Goal: Transaction & Acquisition: Subscribe to service/newsletter

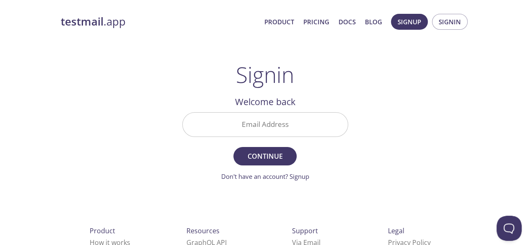
click at [260, 127] on input "Email Address" at bounding box center [265, 125] width 165 height 24
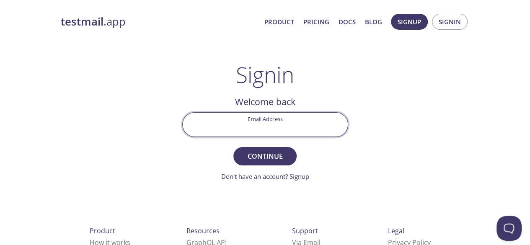
paste input "[EMAIL_ADDRESS][DOMAIN_NAME]"
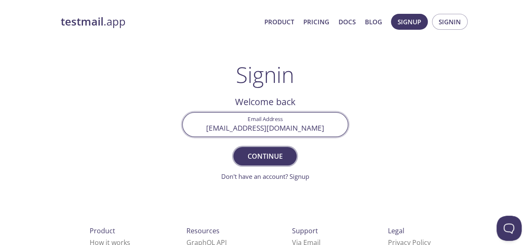
type input "[EMAIL_ADDRESS][DOMAIN_NAME]"
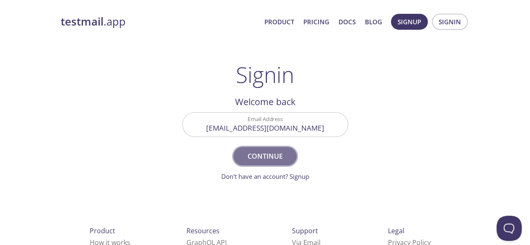
click at [272, 152] on span "Continue" at bounding box center [264, 156] width 44 height 12
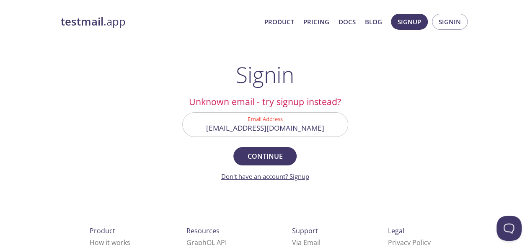
click at [304, 178] on link "Don't have an account? Signup" at bounding box center [265, 176] width 88 height 8
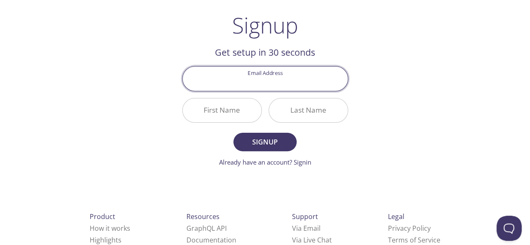
scroll to position [85, 0]
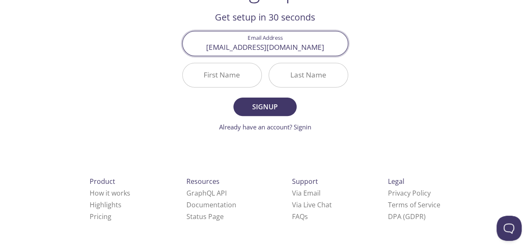
type input "[EMAIL_ADDRESS][DOMAIN_NAME]"
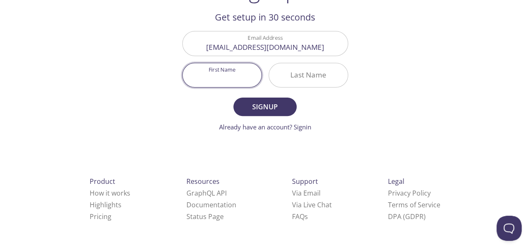
click at [229, 71] on input "First Name" at bounding box center [222, 75] width 79 height 24
type input "Test"
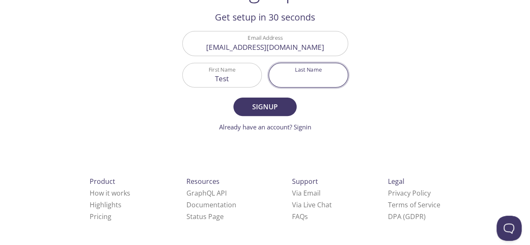
click at [344, 72] on input "Last Name" at bounding box center [308, 75] width 79 height 24
type input "Account"
click at [278, 101] on span "Signup" at bounding box center [264, 107] width 44 height 12
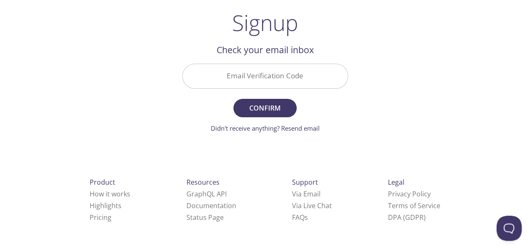
scroll to position [11, 0]
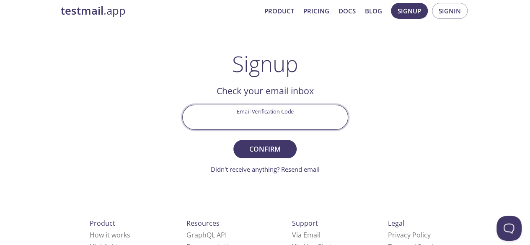
click at [248, 111] on input "Email Verification Code" at bounding box center [265, 117] width 165 height 24
paste input "F5KH1W3"
type input "F5KH1W3"
click at [277, 148] on span "Confirm" at bounding box center [264, 149] width 44 height 12
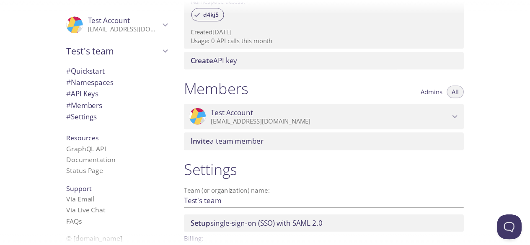
scroll to position [350, 0]
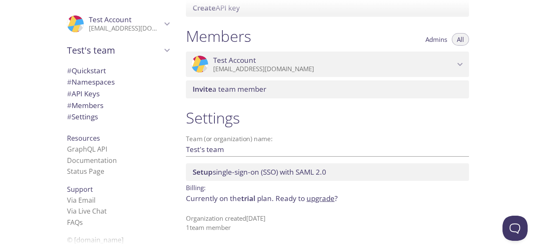
click at [321, 196] on link "upgrade" at bounding box center [321, 198] width 28 height 10
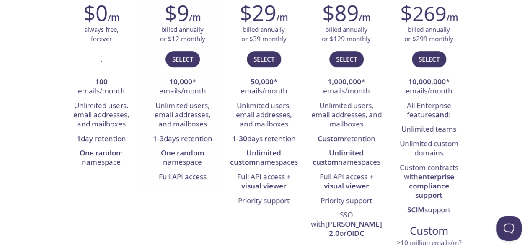
scroll to position [209, 0]
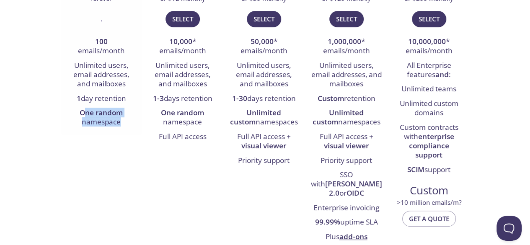
drag, startPoint x: 83, startPoint y: 112, endPoint x: 123, endPoint y: 122, distance: 41.8
click at [123, 122] on li "One random namespace" at bounding box center [101, 118] width 69 height 24
click at [100, 134] on div "Free For side projects $0 /m always free, forever . 100 emails/month Unlimited …" at bounding box center [265, 86] width 409 height 326
click at [176, 130] on li "Full API access" at bounding box center [182, 137] width 69 height 14
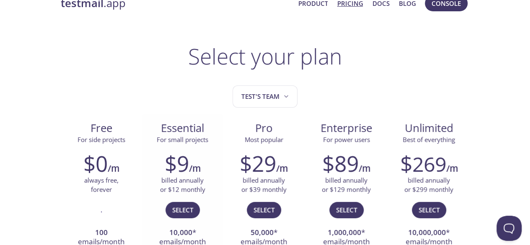
scroll to position [0, 0]
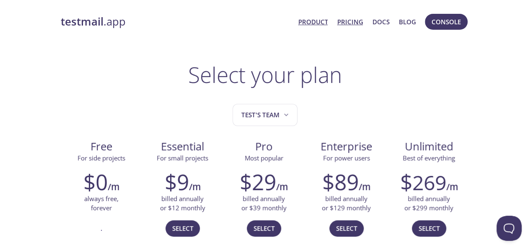
click at [312, 20] on link "Product" at bounding box center [313, 21] width 30 height 11
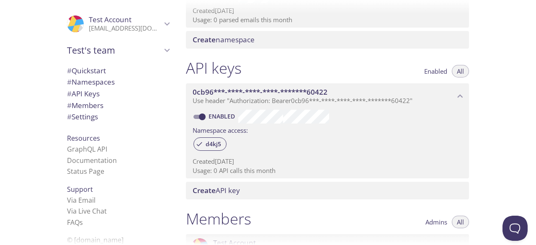
scroll to position [251, 0]
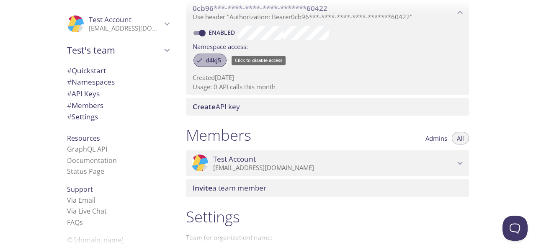
click at [213, 57] on span "d4kj5" at bounding box center [214, 61] width 26 height 8
click at [207, 55] on div "d4kj5" at bounding box center [209, 60] width 33 height 13
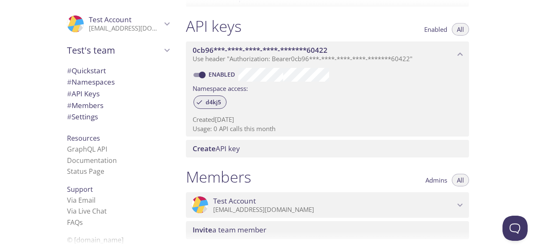
drag, startPoint x: 207, startPoint y: 103, endPoint x: 371, endPoint y: 131, distance: 166.5
click at [371, 131] on div "Enabled Namespace access: d4kj5 Created [DATE] Usage: 0 API calls this month" at bounding box center [327, 102] width 283 height 70
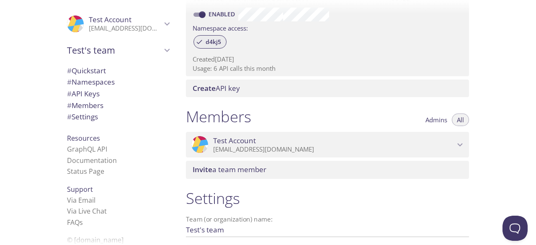
scroll to position [350, 0]
